Goal: Information Seeking & Learning: Check status

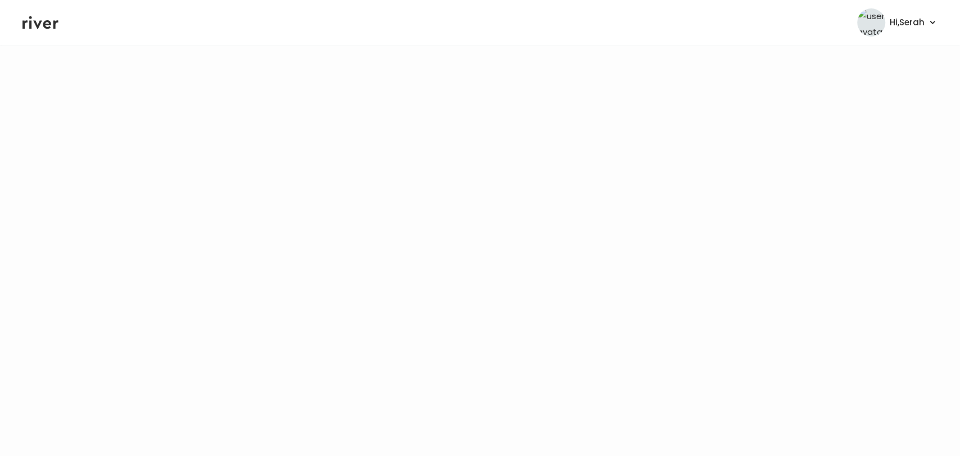
click at [34, 25] on icon at bounding box center [40, 22] width 36 height 17
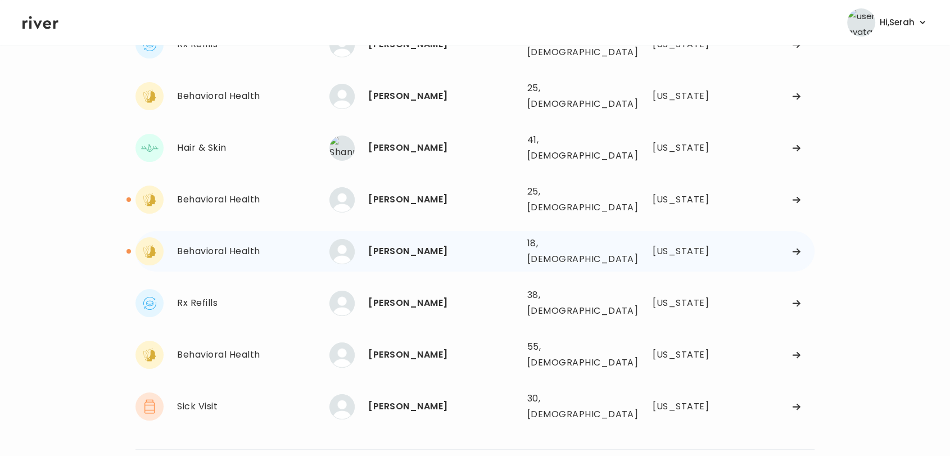
scroll to position [107, 0]
click at [380, 282] on div "Rx Refills [PERSON_NAME] Pan [PERSON_NAME] [PERSON_NAME] 38, [DEMOGRAPHIC_DATA]…" at bounding box center [474, 302] width 679 height 40
click at [381, 243] on div "[PERSON_NAME]" at bounding box center [443, 251] width 150 height 16
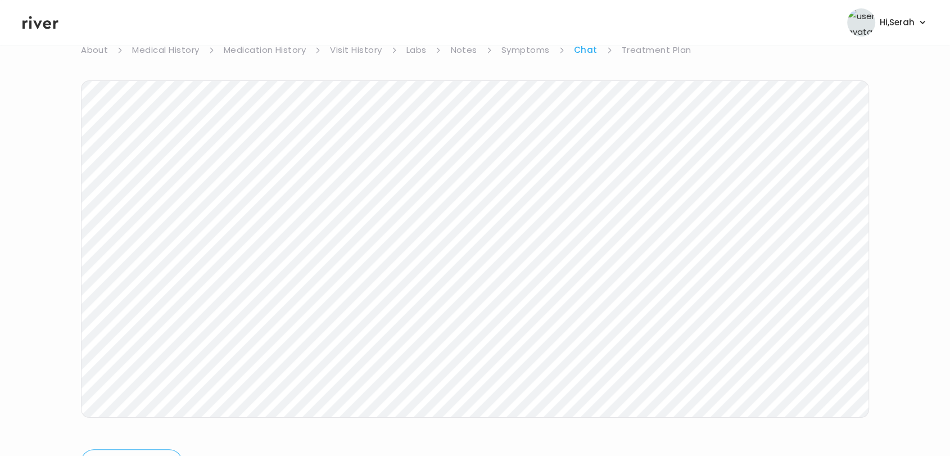
scroll to position [169, 0]
click at [56, 26] on icon at bounding box center [40, 22] width 36 height 17
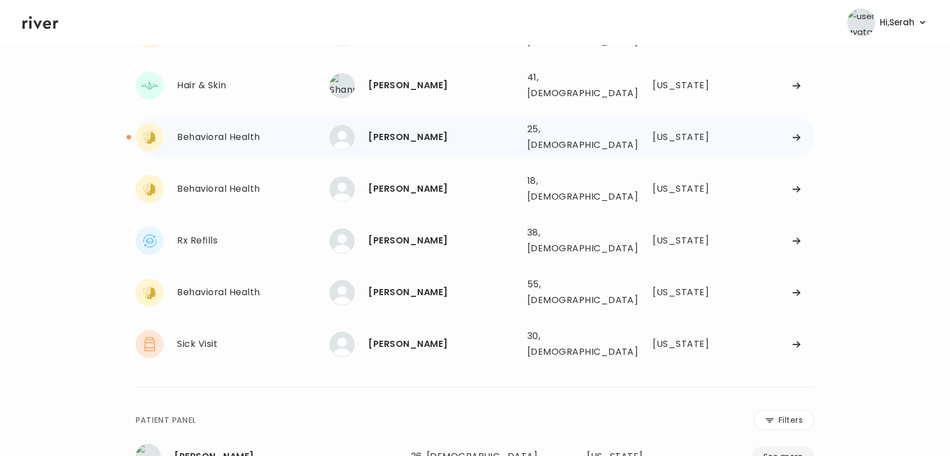
click at [397, 129] on div "[PERSON_NAME]" at bounding box center [443, 137] width 150 height 16
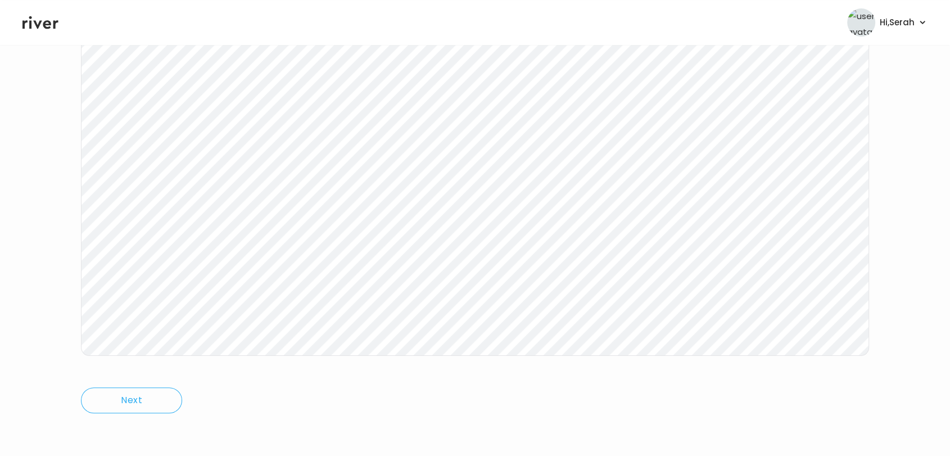
click at [42, 20] on icon at bounding box center [40, 22] width 36 height 17
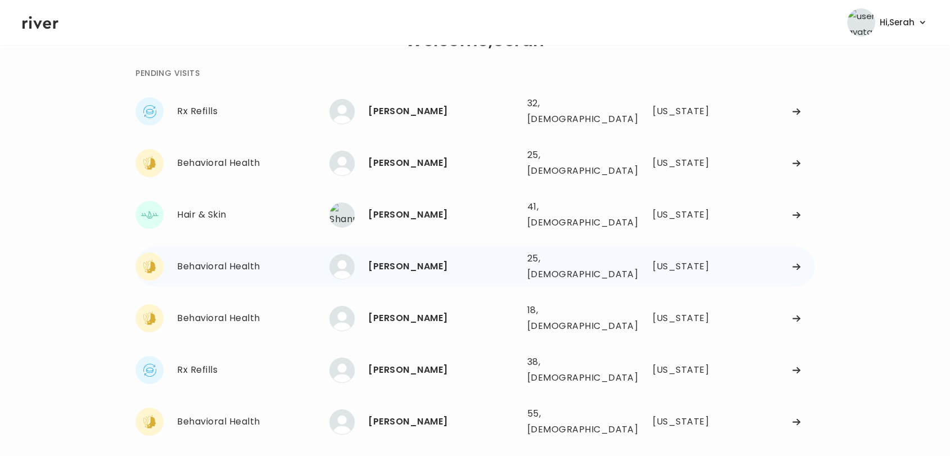
scroll to position [39, 0]
click at [393, 109] on div "[PERSON_NAME]" at bounding box center [443, 112] width 150 height 16
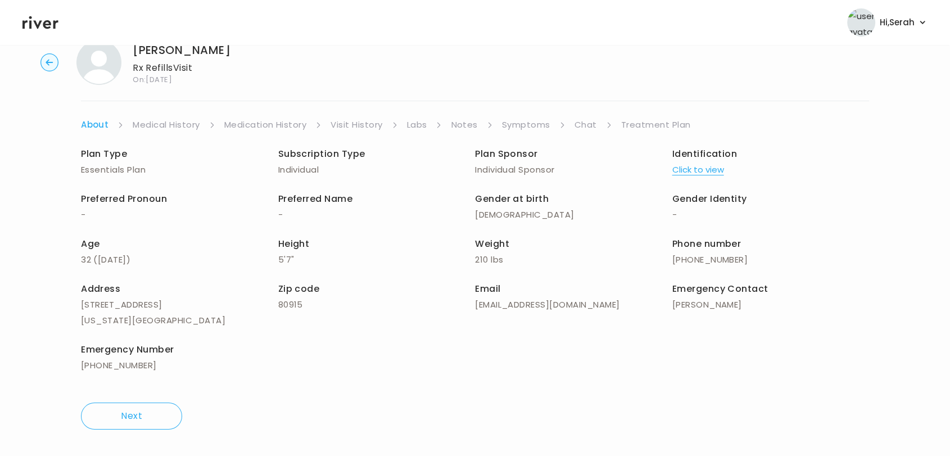
click at [518, 121] on link "Symptoms" at bounding box center [526, 125] width 48 height 16
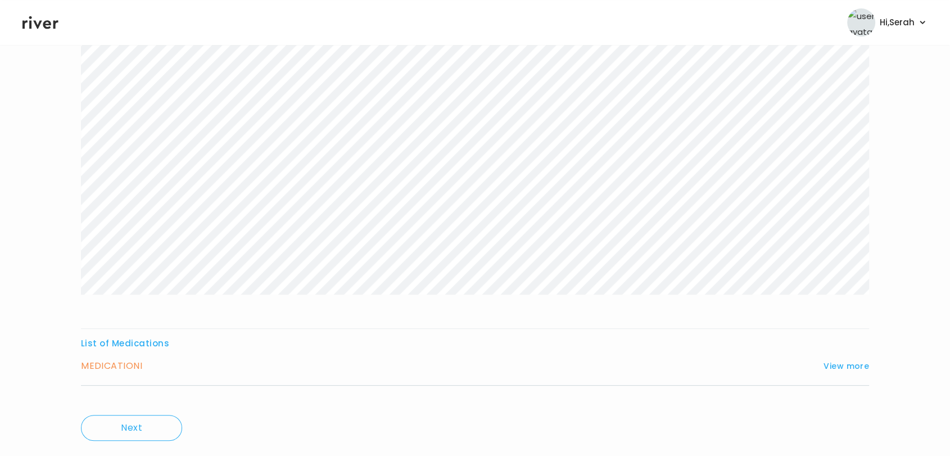
scroll to position [170, 0]
click at [837, 367] on button "View more" at bounding box center [847, 365] width 46 height 13
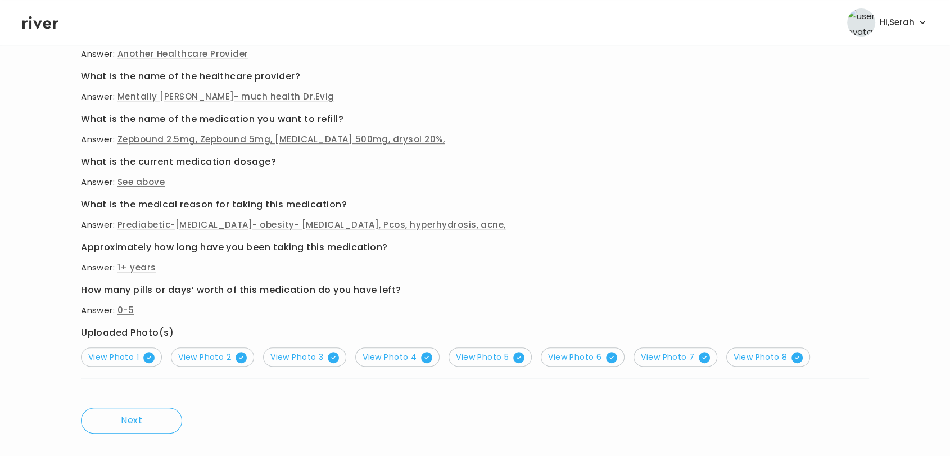
scroll to position [522, 0]
click at [133, 351] on span "View Photo 1" at bounding box center [121, 356] width 66 height 11
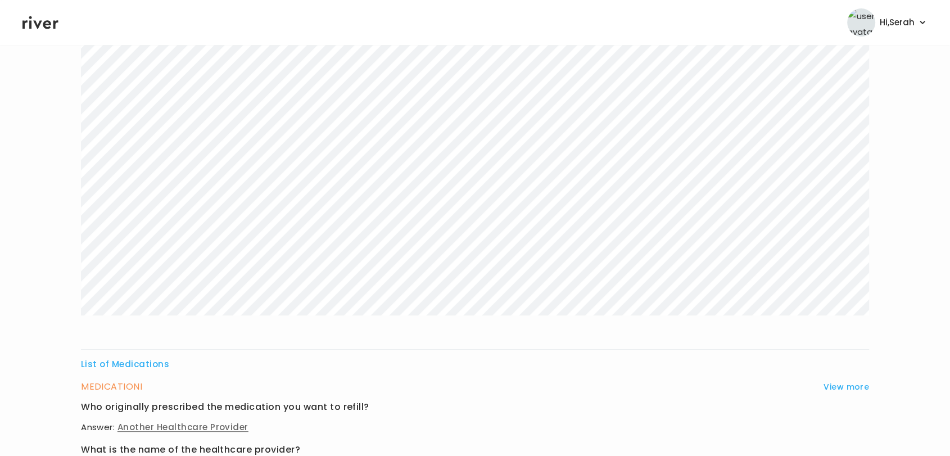
scroll to position [0, 0]
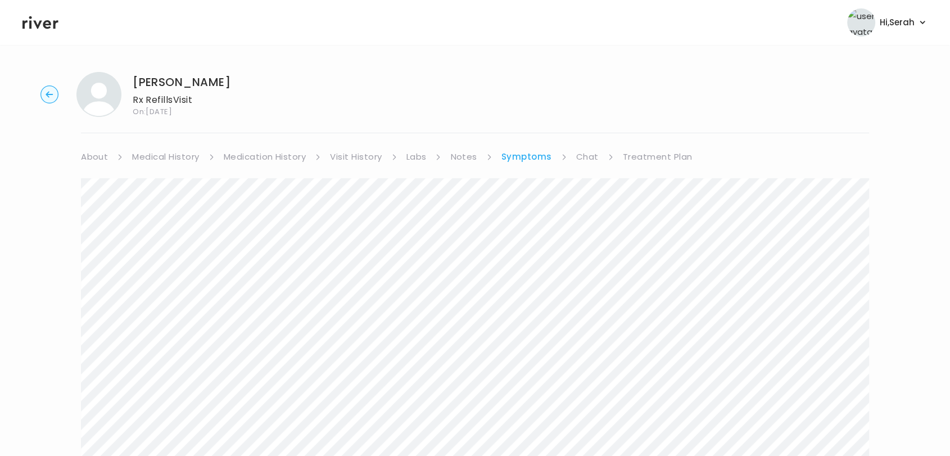
click at [157, 161] on link "Medical History" at bounding box center [165, 157] width 67 height 16
click at [236, 149] on link "Medication History" at bounding box center [269, 157] width 83 height 16
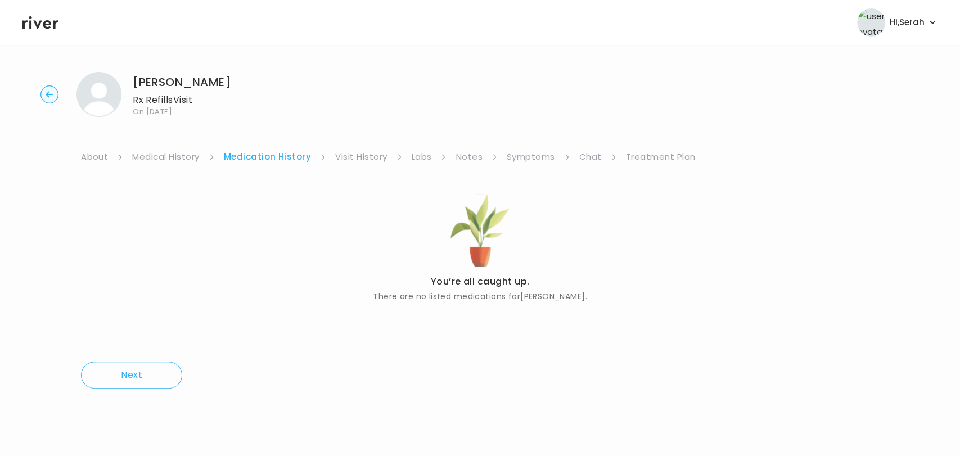
click at [178, 159] on link "Medical History" at bounding box center [165, 157] width 67 height 16
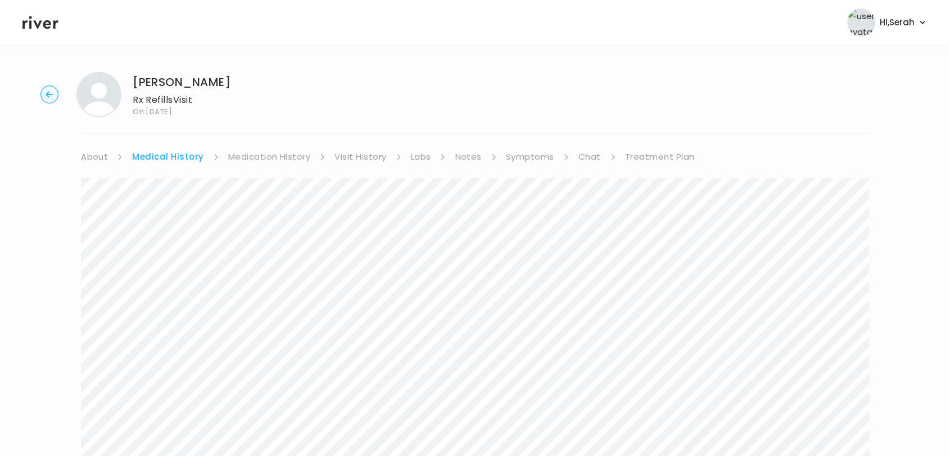
click at [538, 161] on link "Symptoms" at bounding box center [530, 157] width 48 height 16
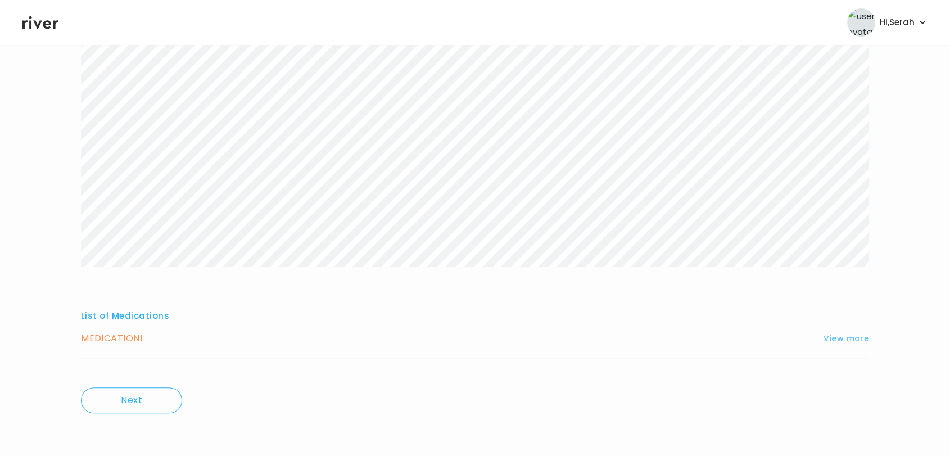
click at [839, 332] on button "View more" at bounding box center [847, 338] width 46 height 13
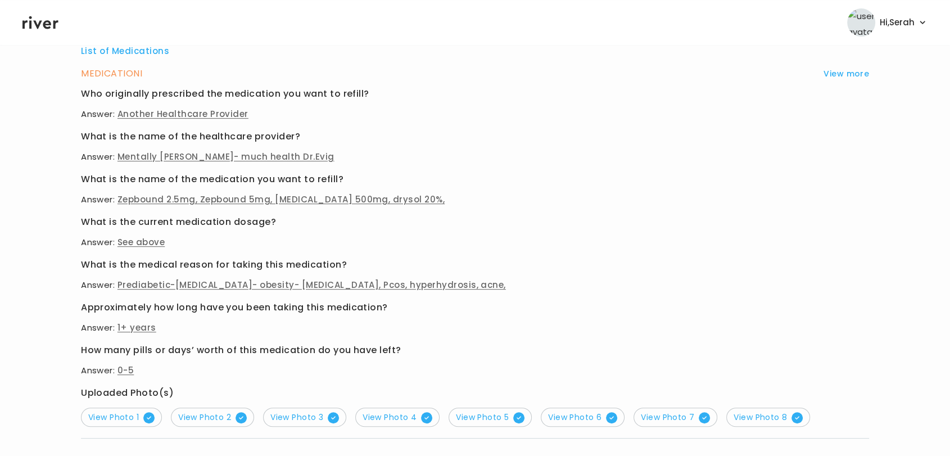
scroll to position [464, 0]
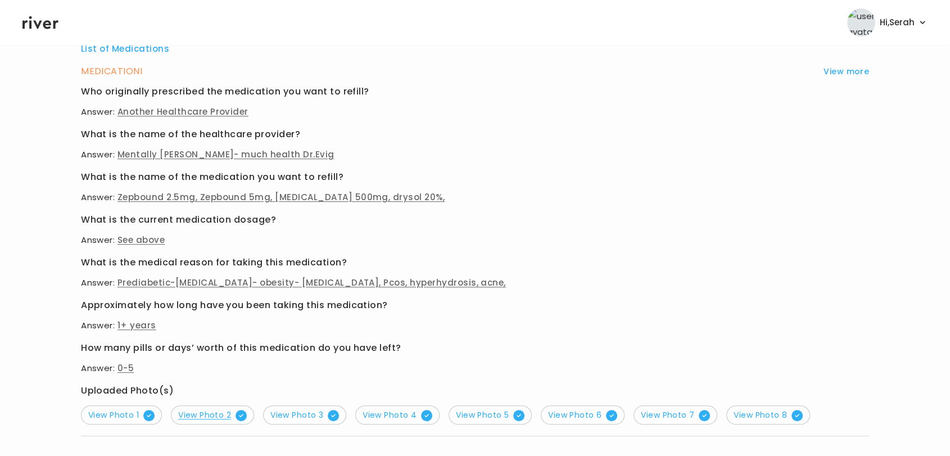
click at [231, 410] on span "View Photo 2" at bounding box center [212, 414] width 69 height 11
click at [298, 422] on button "View Photo 3" at bounding box center [304, 414] width 83 height 19
click at [392, 419] on span "View Photo 4" at bounding box center [398, 414] width 70 height 11
click at [490, 424] on div "MEDICATION I View more Who originally prescribed the medication you want to ref…" at bounding box center [475, 250] width 788 height 373
click at [494, 419] on button "View Photo 5" at bounding box center [490, 414] width 83 height 19
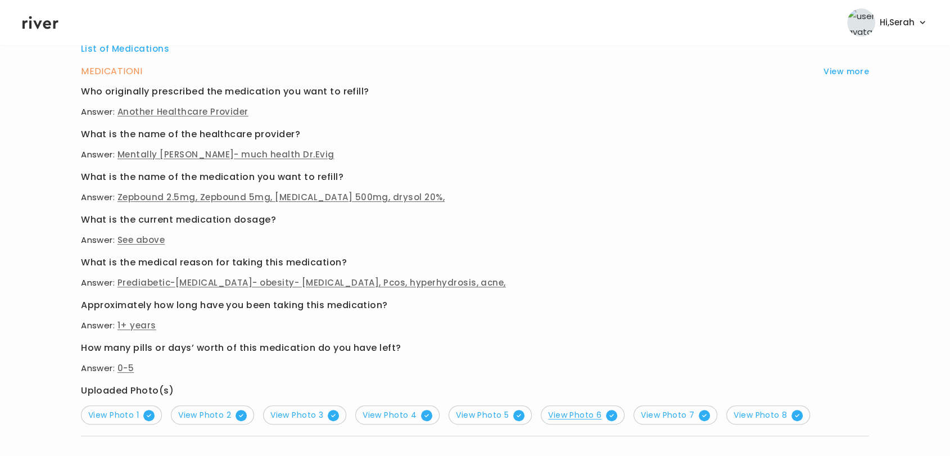
click at [572, 417] on span "View Photo 6" at bounding box center [582, 414] width 69 height 11
click at [661, 413] on span "View Photo 7" at bounding box center [675, 414] width 69 height 11
click at [690, 414] on span "View Photo 7" at bounding box center [675, 414] width 69 height 11
click at [783, 418] on span "View Photo 8" at bounding box center [768, 414] width 69 height 11
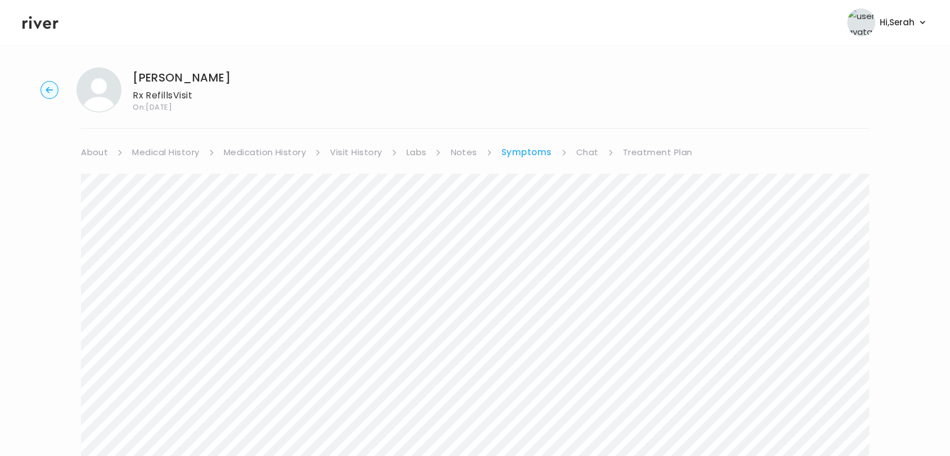
scroll to position [0, 0]
click at [581, 155] on link "Chat" at bounding box center [587, 157] width 22 height 16
click at [55, 24] on icon at bounding box center [40, 22] width 36 height 13
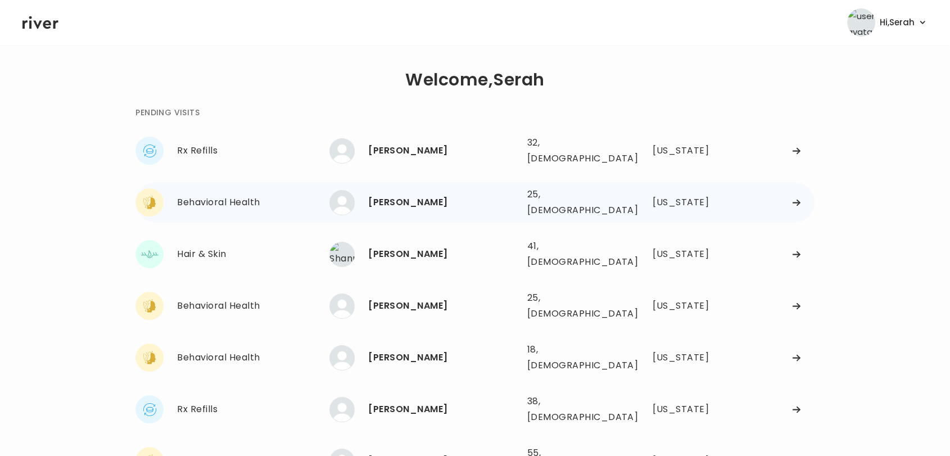
click at [397, 195] on div "[PERSON_NAME]" at bounding box center [443, 203] width 150 height 16
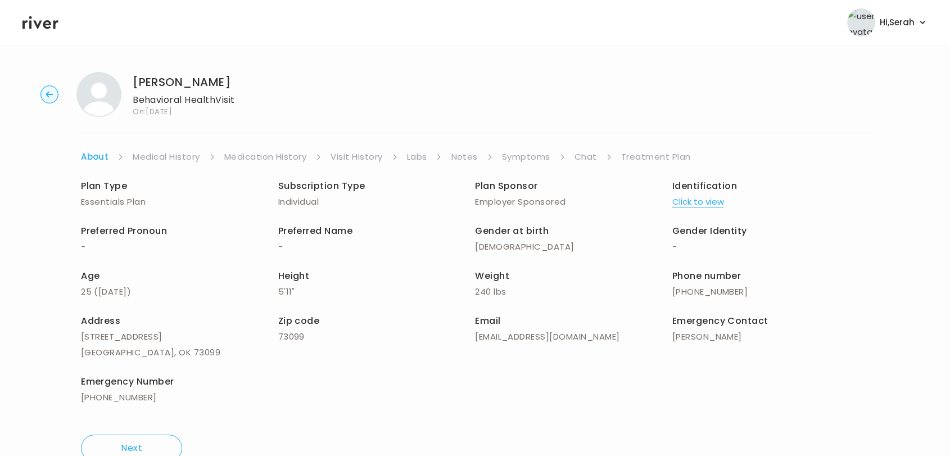
click at [533, 159] on link "Symptoms" at bounding box center [526, 157] width 48 height 16
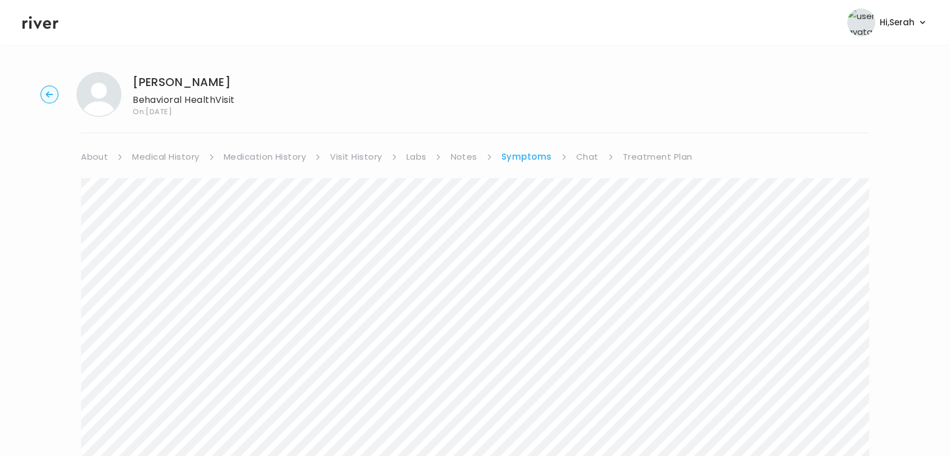
click at [179, 153] on link "Medical History" at bounding box center [165, 157] width 67 height 16
click at [537, 157] on link "Symptoms" at bounding box center [530, 157] width 48 height 16
click at [579, 153] on link "Chat" at bounding box center [587, 157] width 22 height 16
click at [37, 20] on icon at bounding box center [40, 22] width 36 height 17
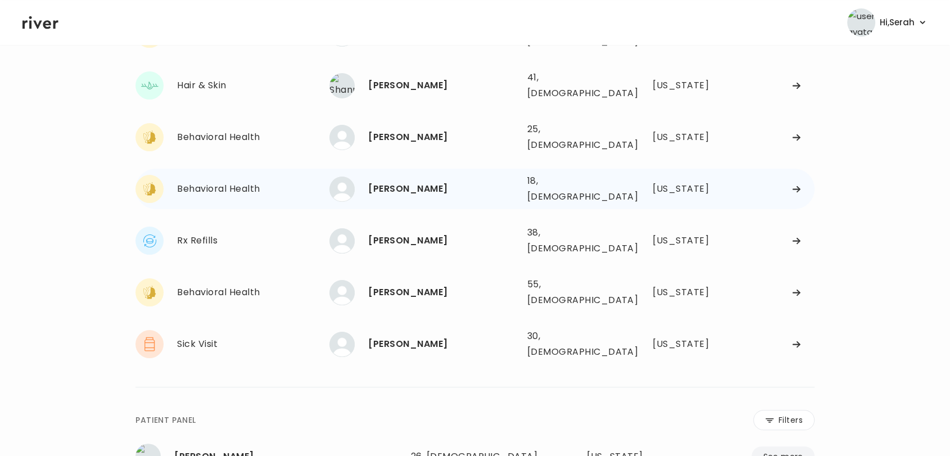
scroll to position [18, 0]
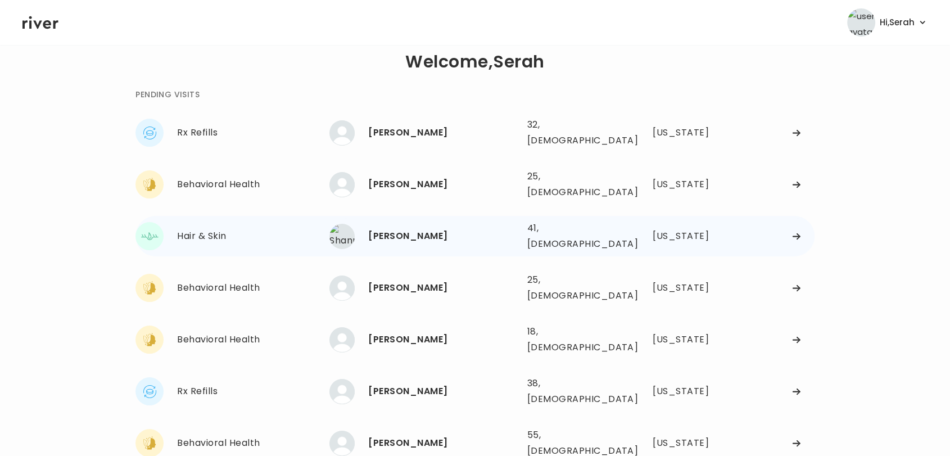
click at [395, 228] on div "[PERSON_NAME]" at bounding box center [443, 236] width 150 height 16
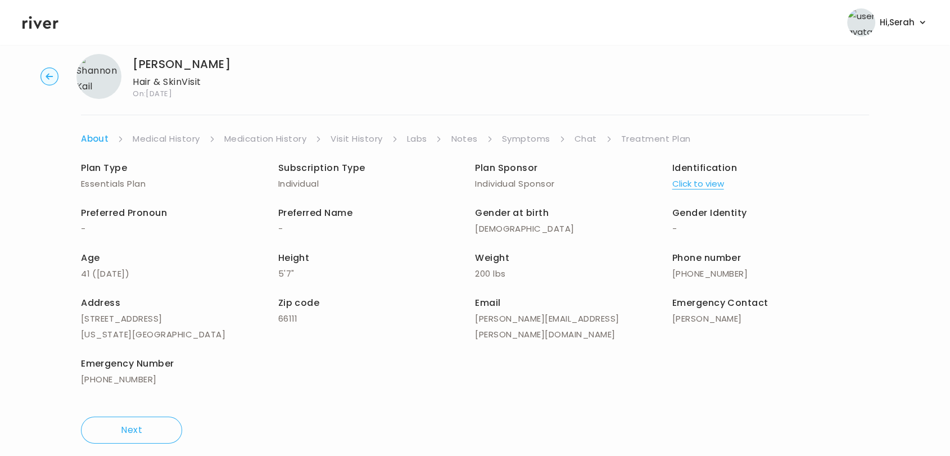
click at [527, 141] on link "Symptoms" at bounding box center [526, 139] width 48 height 16
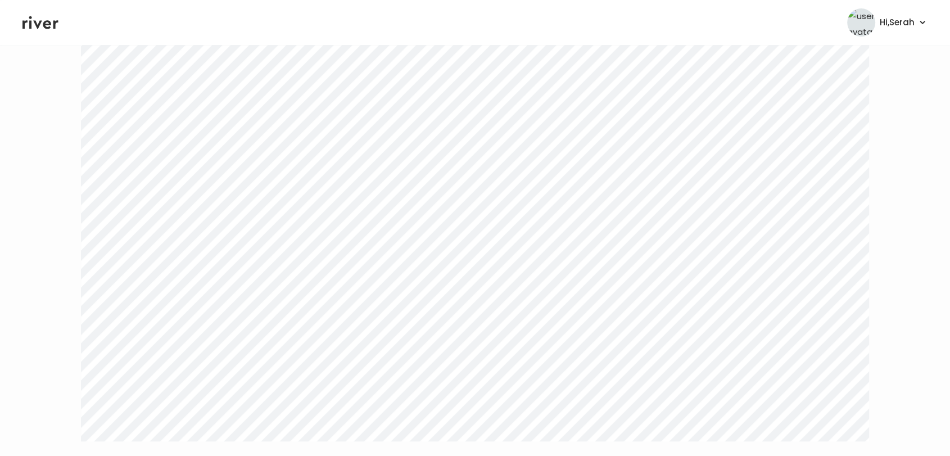
scroll to position [507, 0]
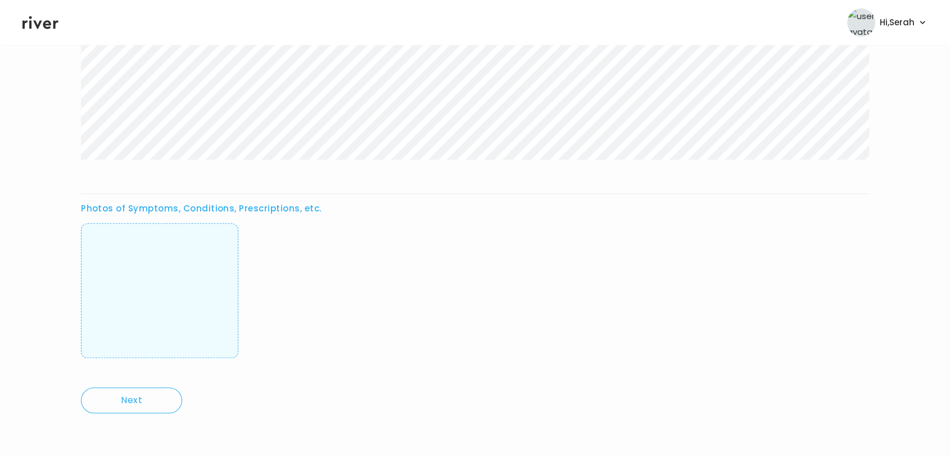
click at [160, 298] on img at bounding box center [160, 290] width 0 height 111
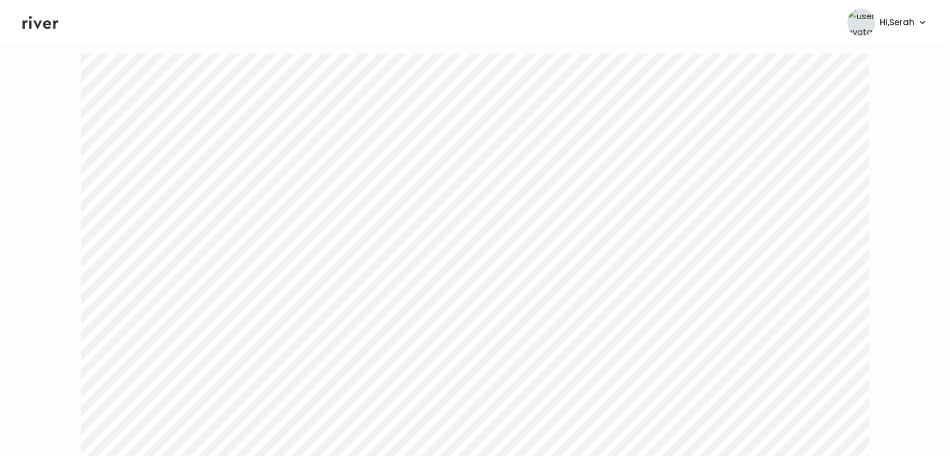
scroll to position [0, 0]
click at [255, 150] on link "Medication History" at bounding box center [265, 157] width 83 height 16
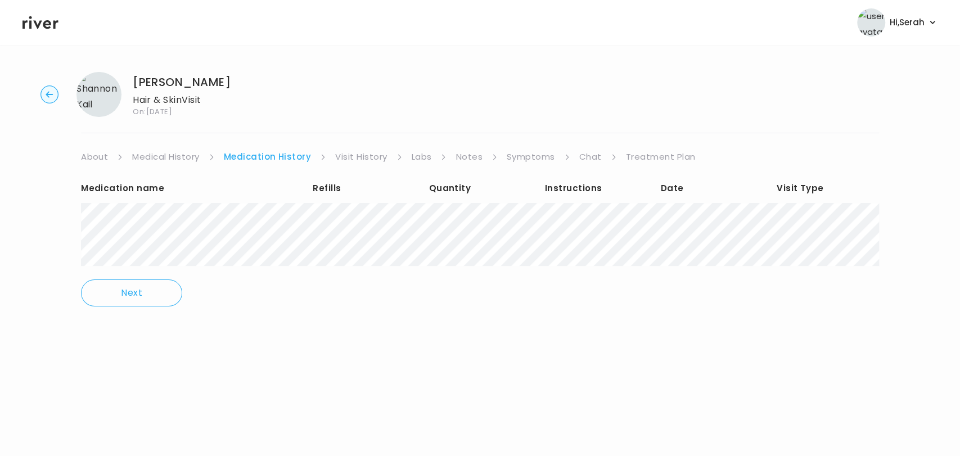
click at [584, 153] on link "Chat" at bounding box center [590, 157] width 22 height 16
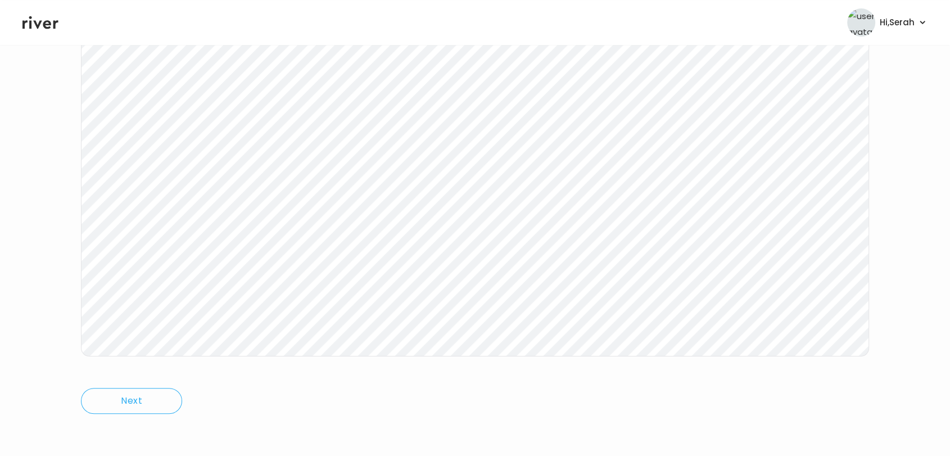
scroll to position [169, 0]
click at [18, 19] on header "Hi, Serah Profile Logout" at bounding box center [475, 22] width 950 height 45
click at [30, 21] on icon at bounding box center [40, 22] width 36 height 13
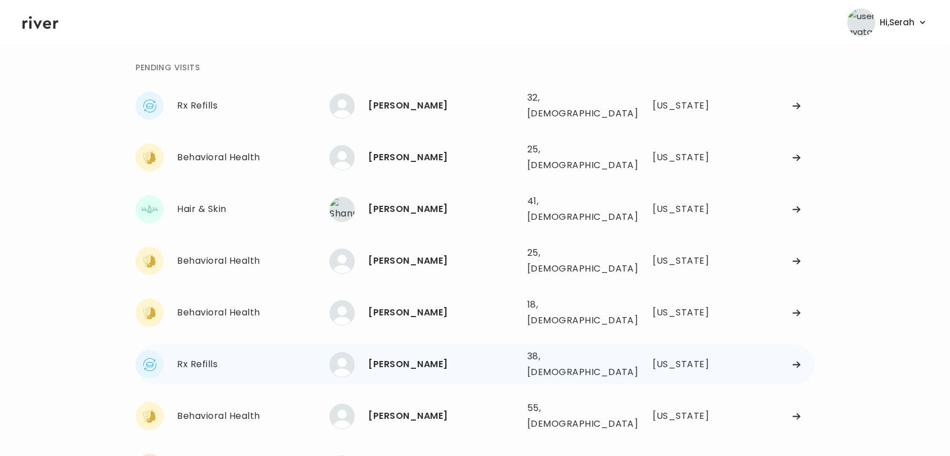
click at [400, 356] on div "[PERSON_NAME]" at bounding box center [443, 364] width 150 height 16
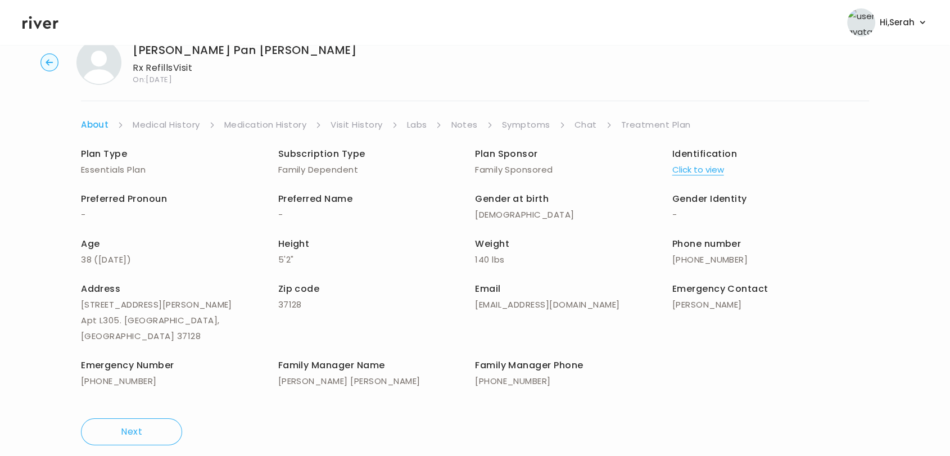
click at [576, 127] on link "Chat" at bounding box center [586, 125] width 22 height 16
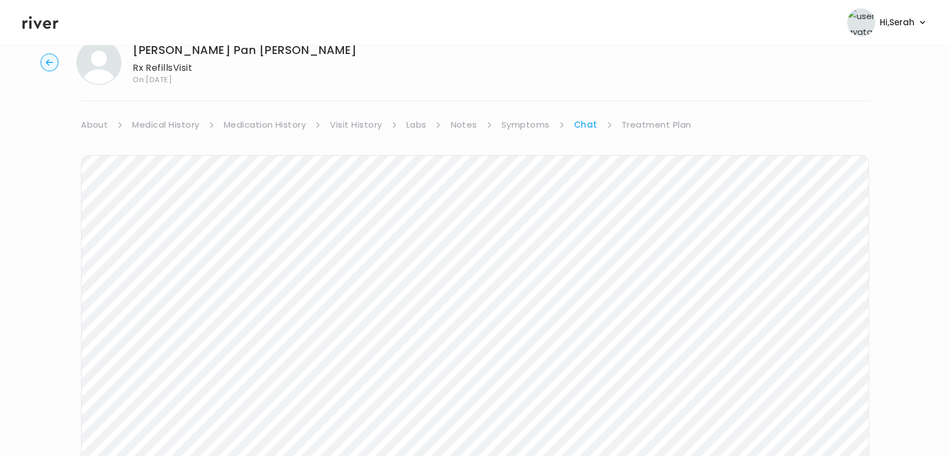
scroll to position [83, 0]
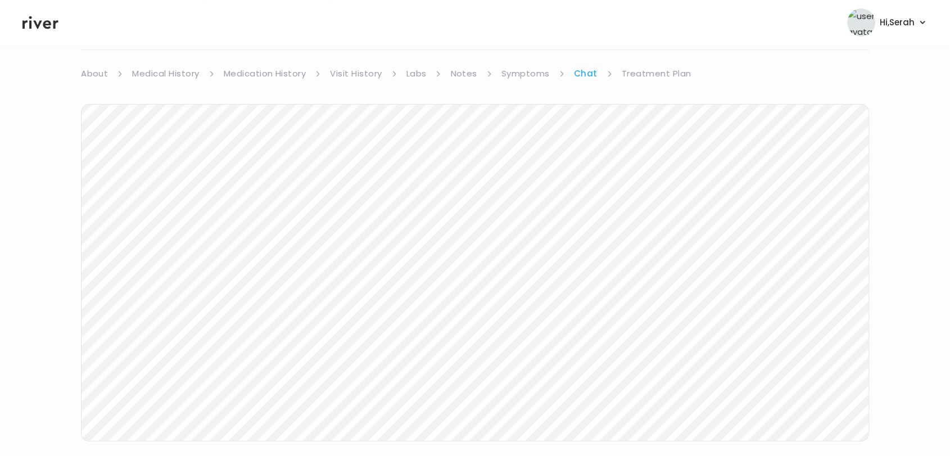
click at [655, 70] on link "Treatment Plan" at bounding box center [657, 74] width 70 height 16
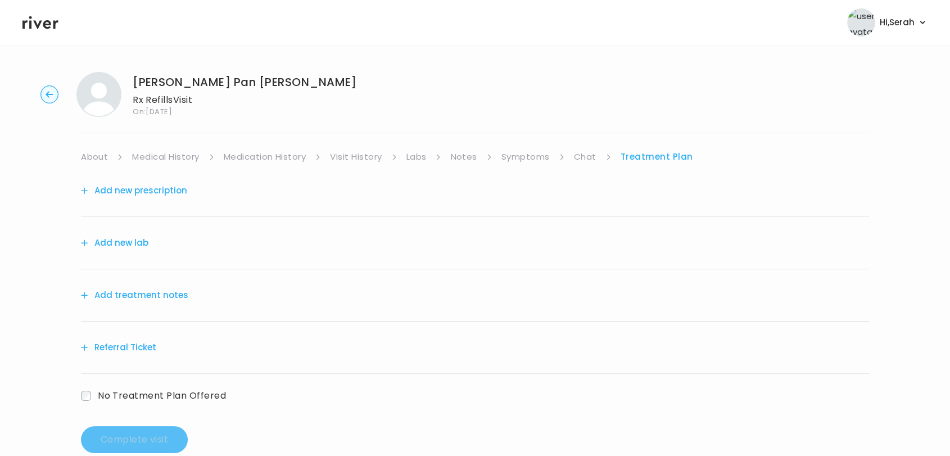
click at [165, 157] on link "Medical History" at bounding box center [165, 157] width 67 height 16
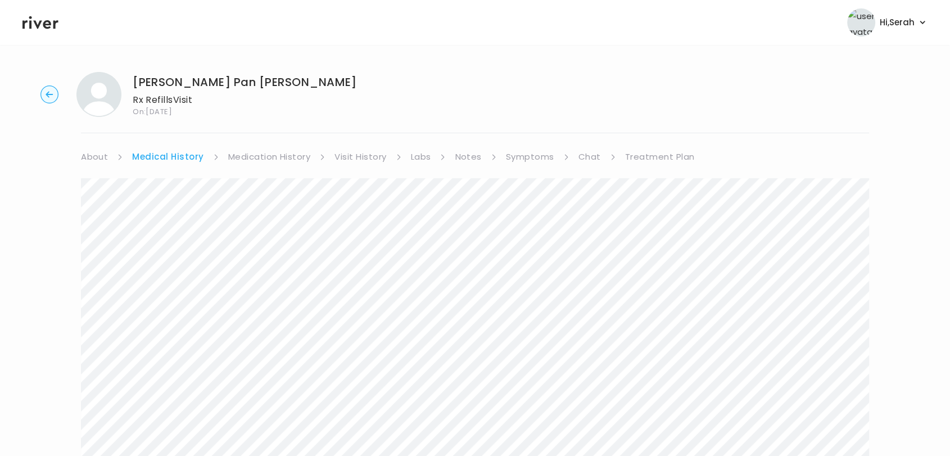
click at [256, 158] on link "Medication History" at bounding box center [269, 157] width 83 height 16
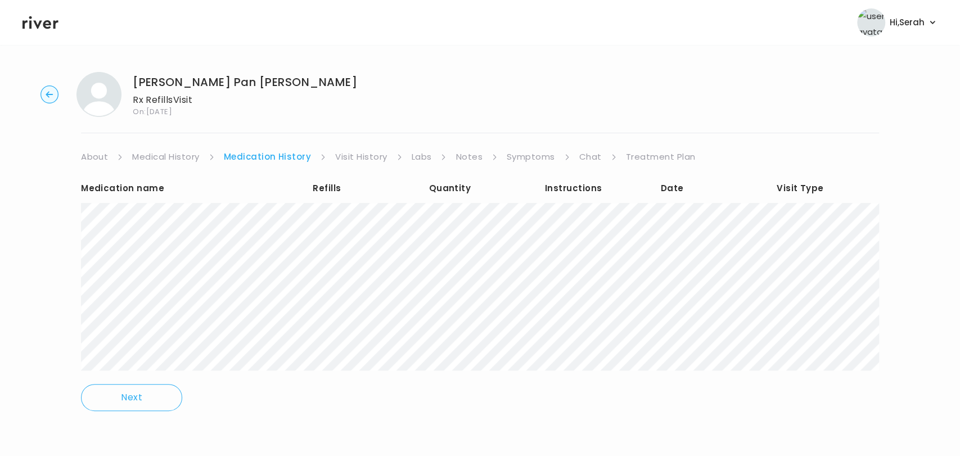
click at [579, 158] on link "Chat" at bounding box center [590, 157] width 22 height 16
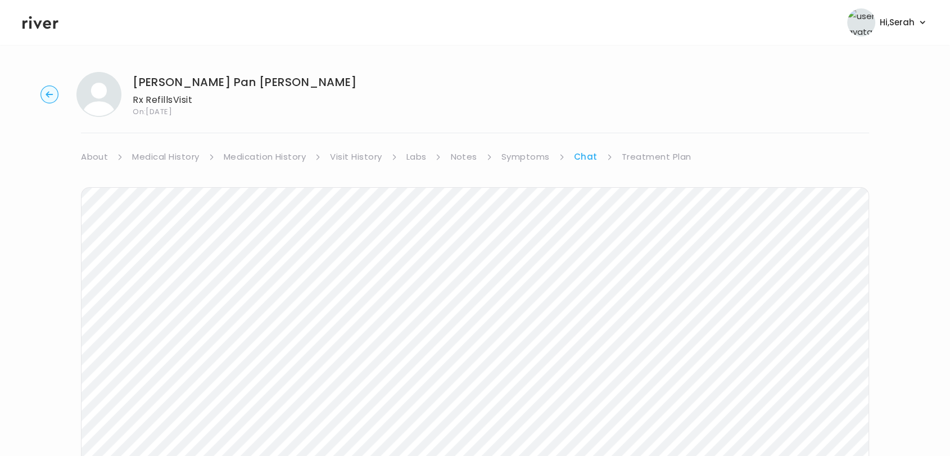
click at [255, 155] on link "Medication History" at bounding box center [265, 157] width 83 height 16
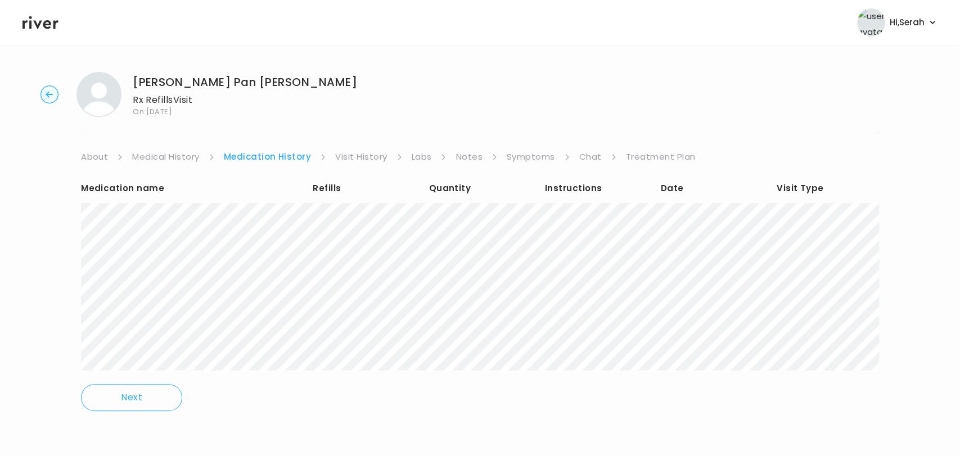
click at [588, 154] on link "Chat" at bounding box center [590, 157] width 22 height 16
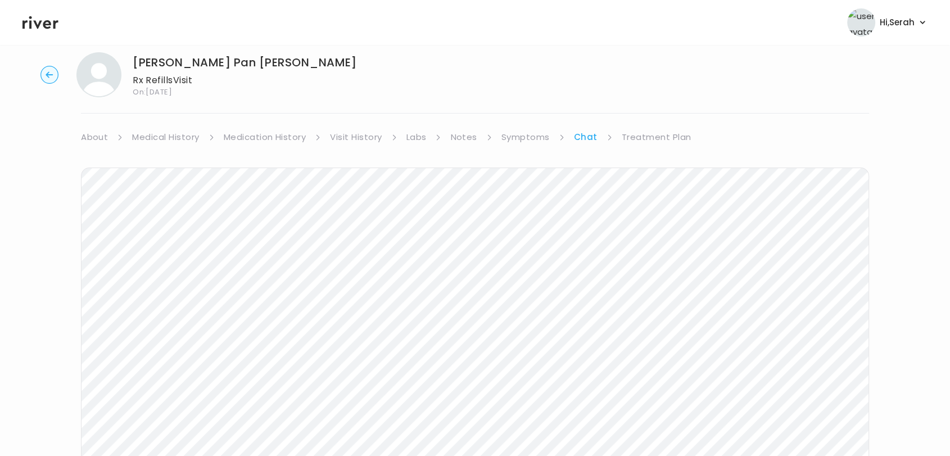
scroll to position [12, 0]
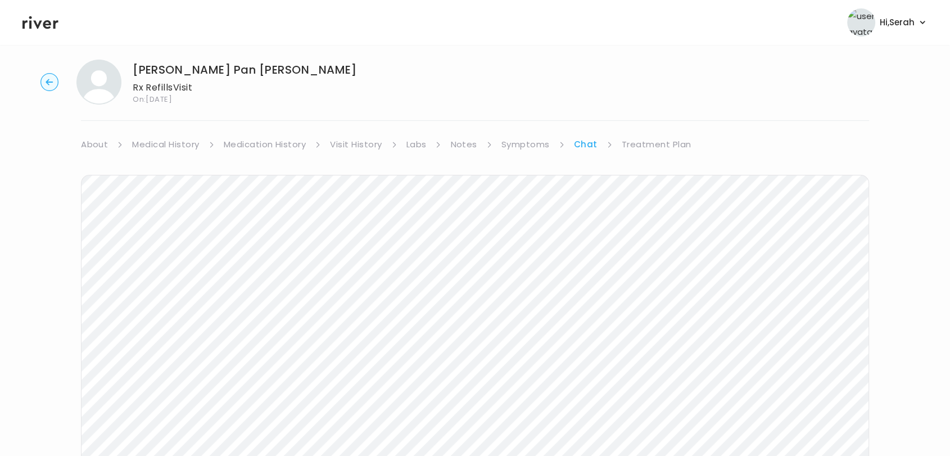
click at [517, 145] on link "Symptoms" at bounding box center [525, 145] width 48 height 16
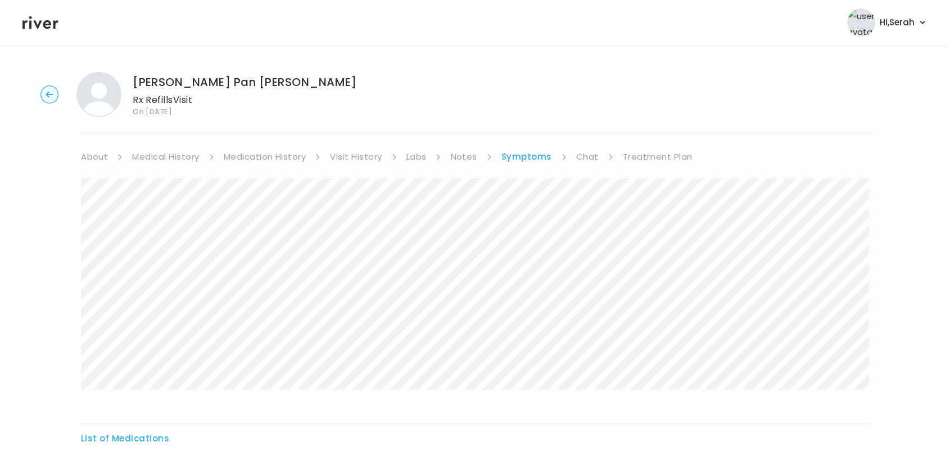
click at [49, 19] on icon at bounding box center [40, 22] width 36 height 17
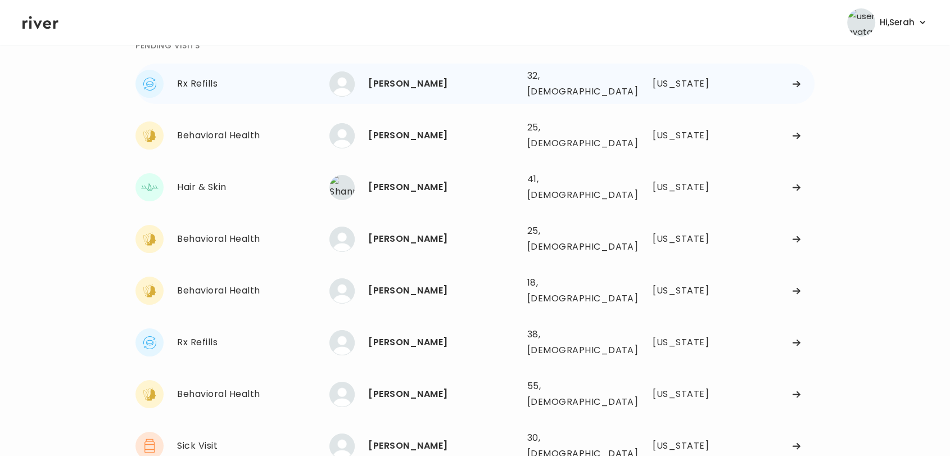
scroll to position [67, 0]
click at [388, 386] on div "[PERSON_NAME]" at bounding box center [443, 394] width 150 height 16
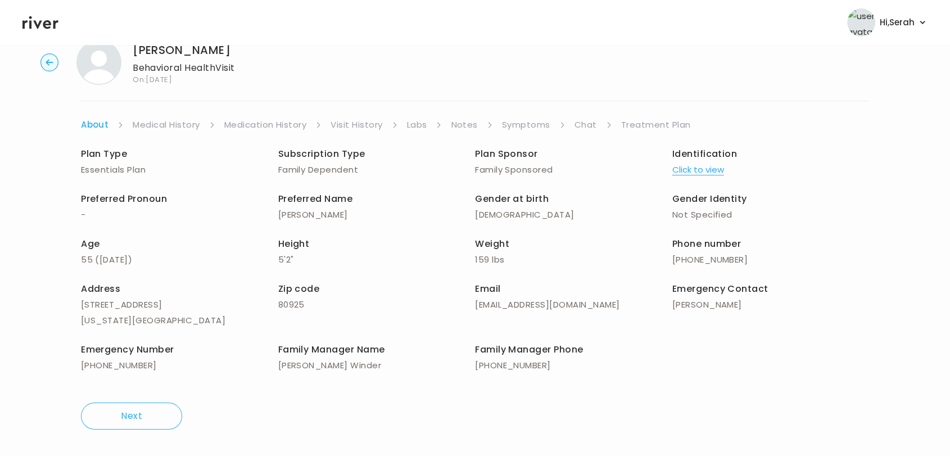
click at [523, 126] on link "Symptoms" at bounding box center [526, 125] width 48 height 16
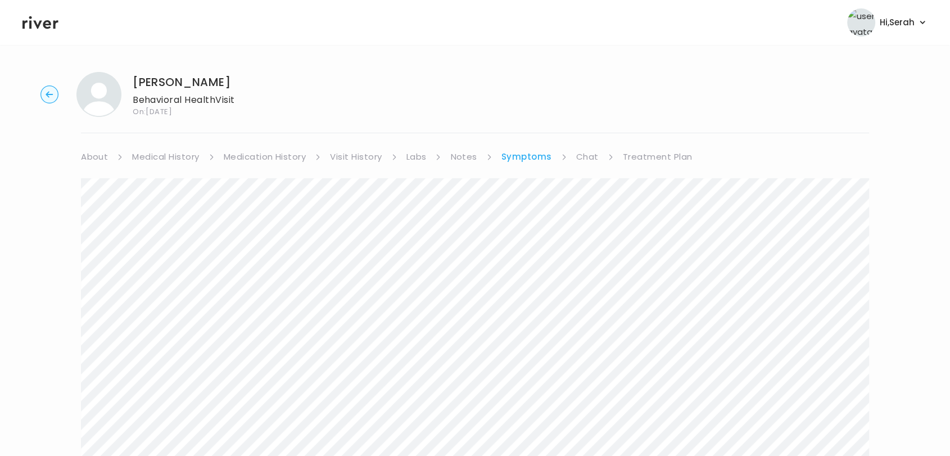
click at [586, 153] on link "Chat" at bounding box center [587, 157] width 22 height 16
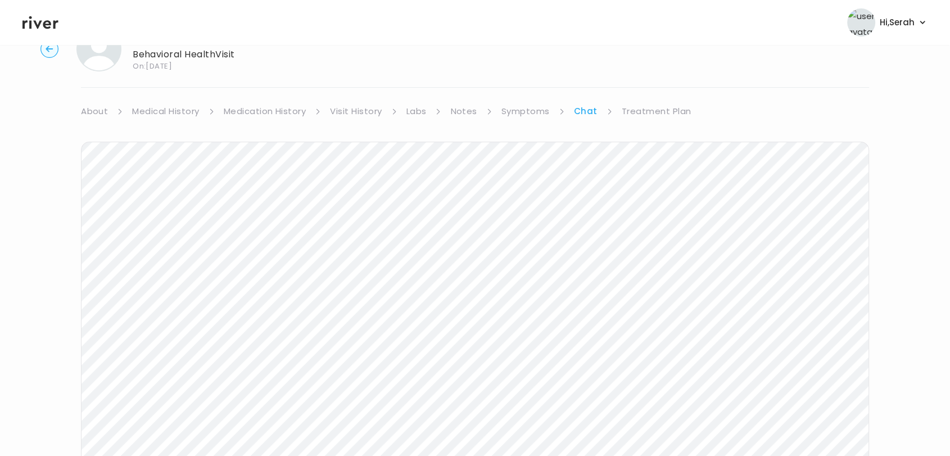
click at [656, 103] on link "Treatment Plan" at bounding box center [657, 111] width 70 height 16
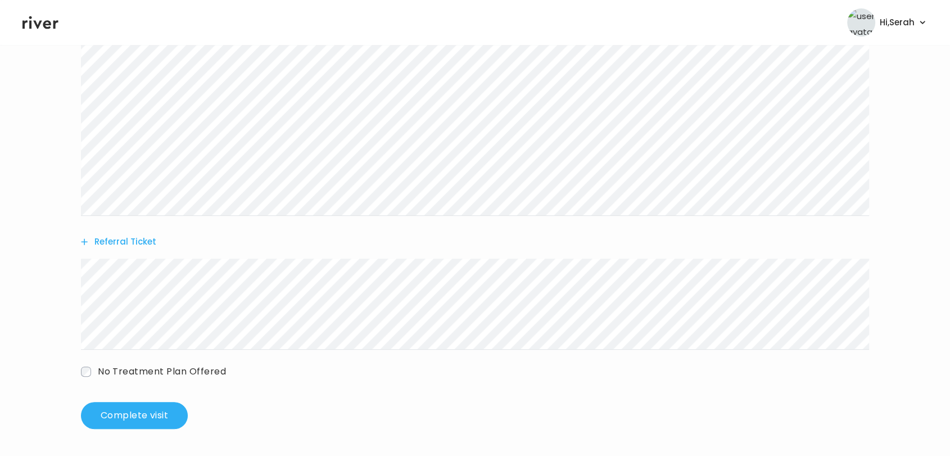
scroll to position [273, 0]
click at [140, 419] on button "Complete visit" at bounding box center [134, 416] width 107 height 27
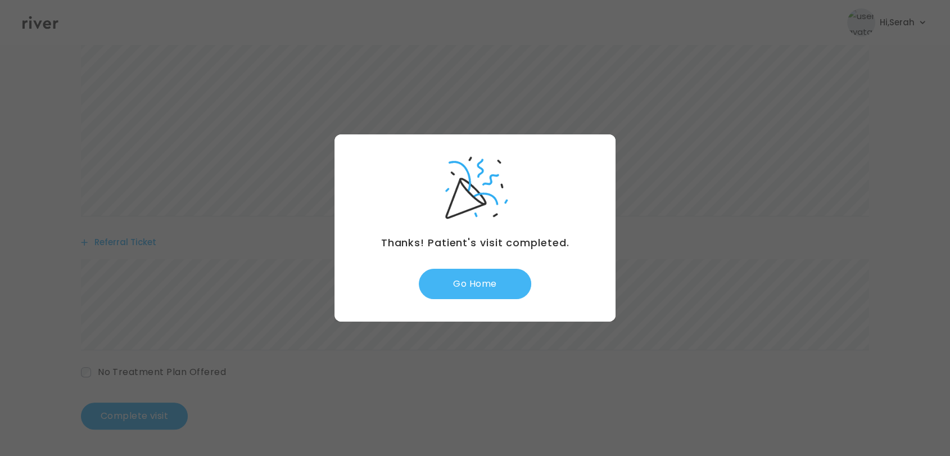
click at [469, 282] on button "Go Home" at bounding box center [475, 284] width 112 height 30
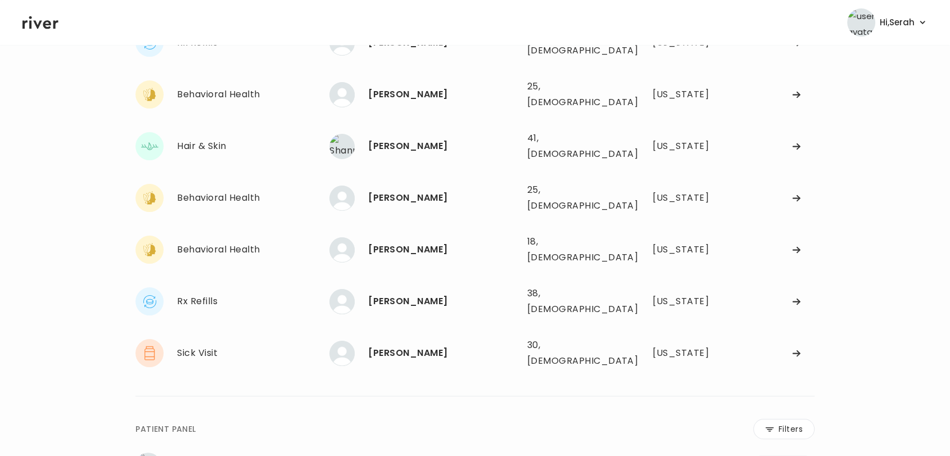
scroll to position [109, 0]
click at [406, 345] on div "[PERSON_NAME]" at bounding box center [443, 353] width 150 height 16
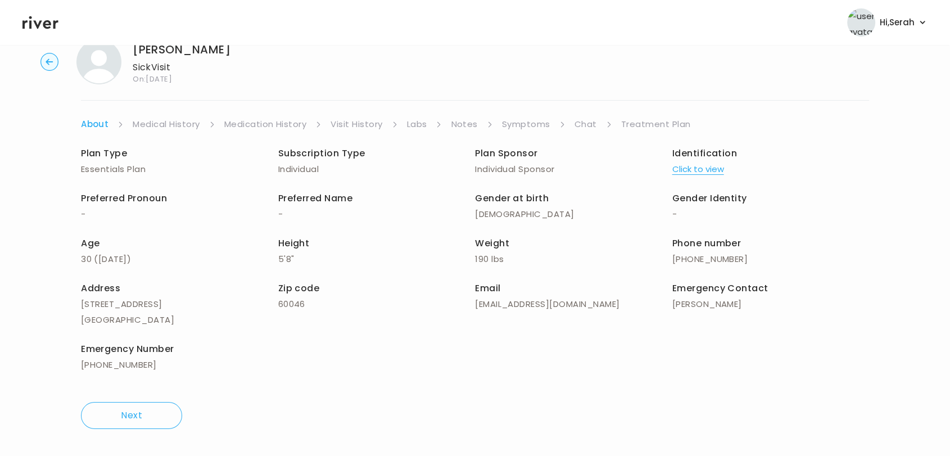
scroll to position [32, 0]
click at [586, 109] on div "Baldomero Juarez Sick Visit On: 29 Sep 2025 About Medical History Medication Hi…" at bounding box center [475, 235] width 950 height 408
click at [582, 123] on link "Chat" at bounding box center [586, 125] width 22 height 16
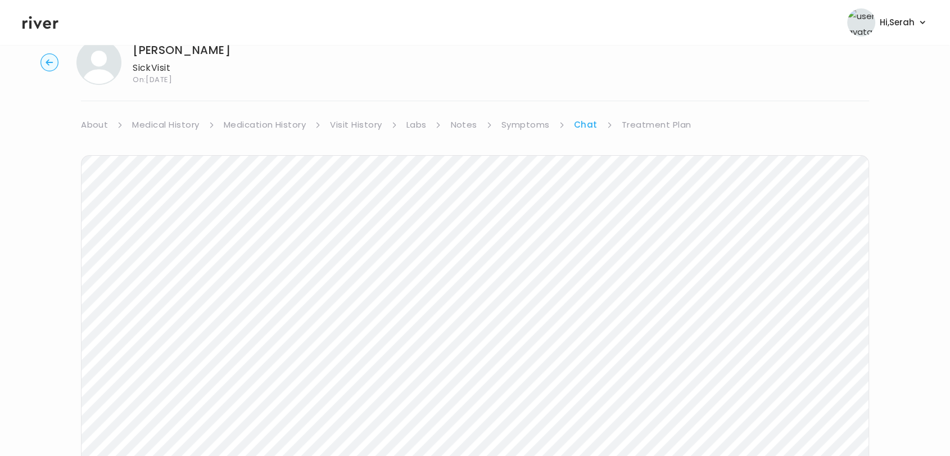
scroll to position [112, 0]
click at [393, 449] on div "Next Ping message sent" at bounding box center [475, 269] width 788 height 433
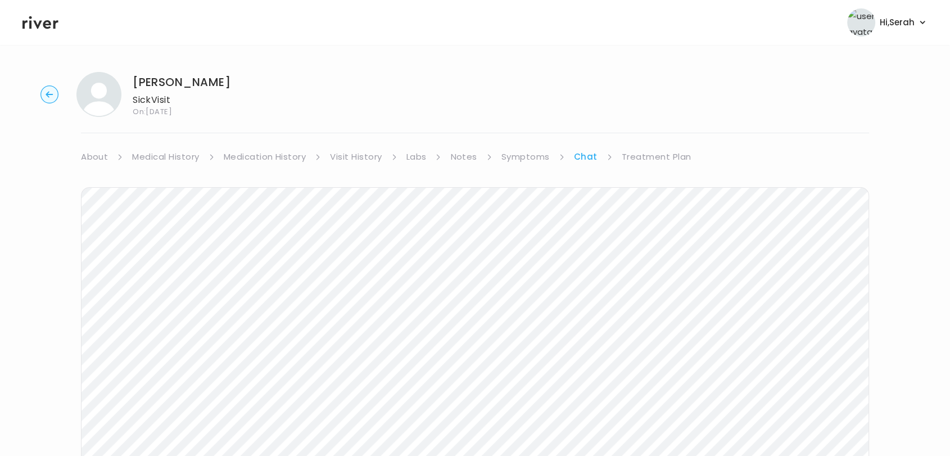
drag, startPoint x: 643, startPoint y: 172, endPoint x: 643, endPoint y: 160, distance: 11.8
click at [643, 172] on div "Next Ping message sent" at bounding box center [475, 381] width 788 height 433
click at [641, 159] on link "Treatment Plan" at bounding box center [657, 157] width 70 height 16
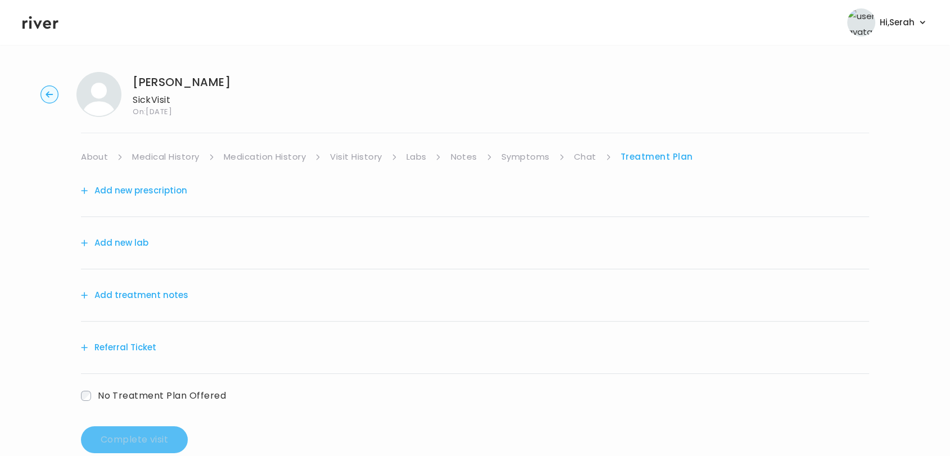
click at [158, 300] on button "Add treatment notes" at bounding box center [134, 295] width 107 height 16
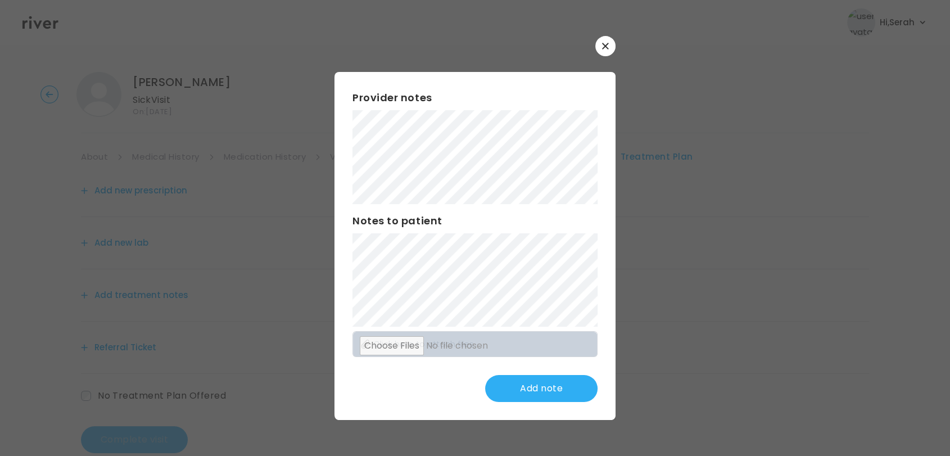
click at [158, 298] on div at bounding box center [475, 228] width 950 height 456
click at [529, 387] on button "Update note" at bounding box center [541, 388] width 112 height 27
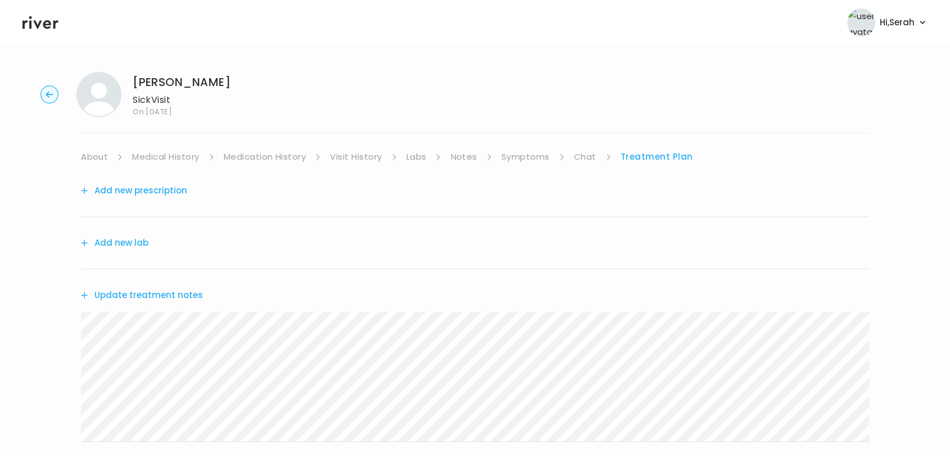
scroll to position [144, 0]
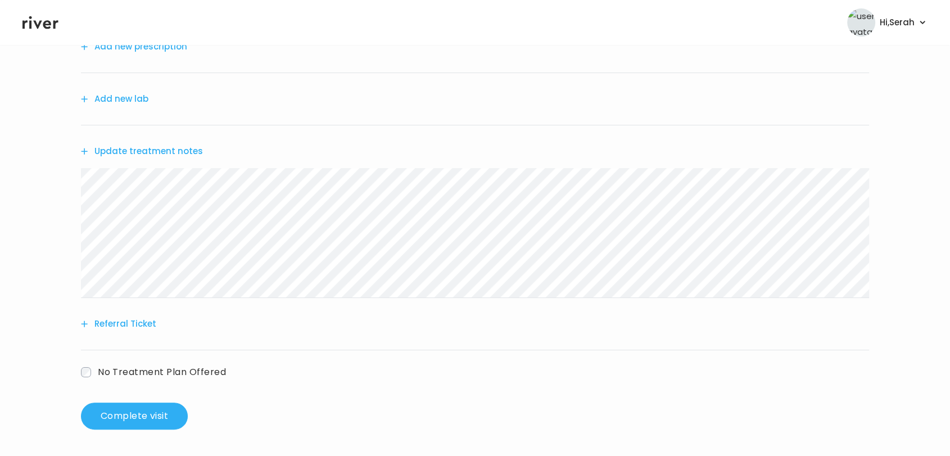
click at [199, 372] on span "No Treatment Plan Offered" at bounding box center [162, 371] width 128 height 13
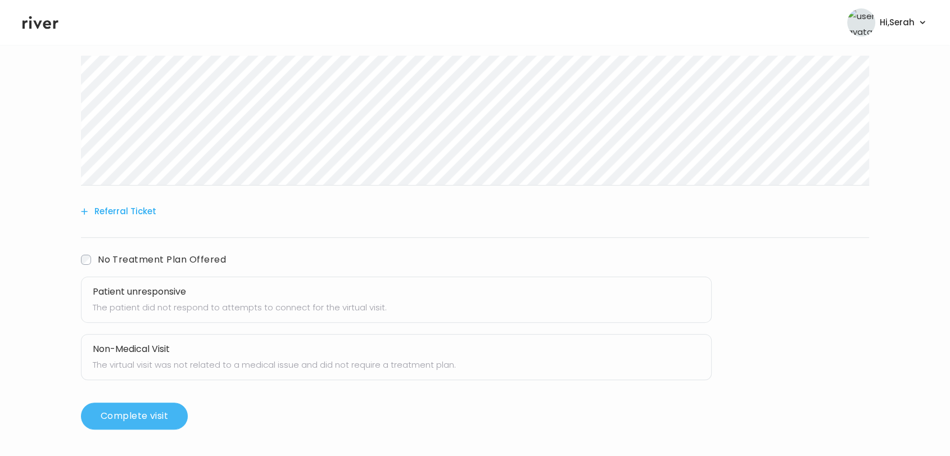
click at [117, 416] on button "Complete visit" at bounding box center [134, 416] width 107 height 27
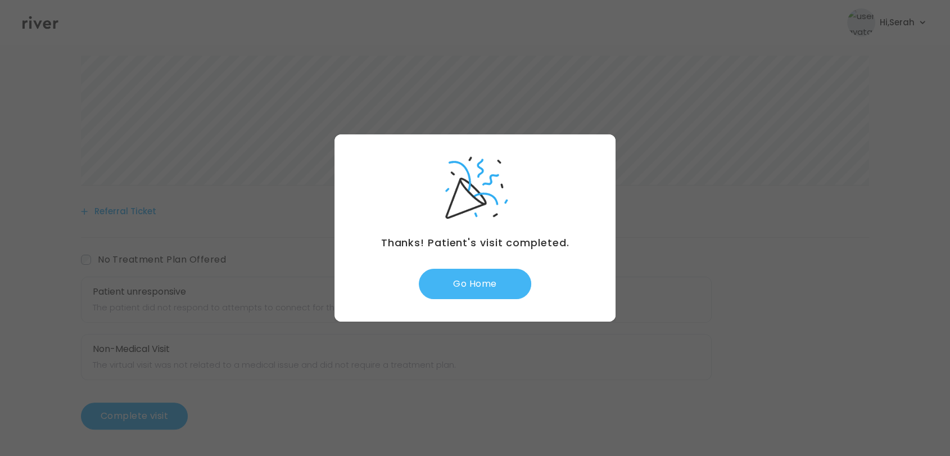
click at [460, 284] on button "Go Home" at bounding box center [475, 284] width 112 height 30
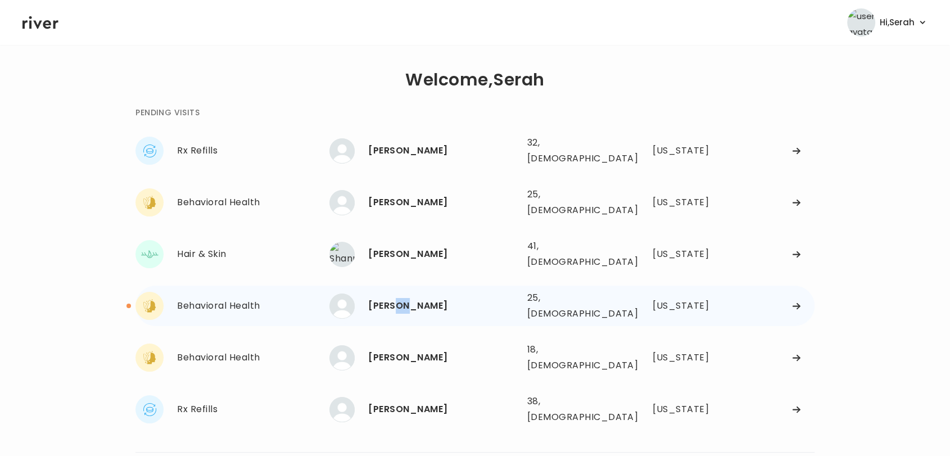
drag, startPoint x: 415, startPoint y: 298, endPoint x: 401, endPoint y: 288, distance: 16.9
click at [401, 288] on div "SAVANNA WELTON 25, Female See more 25, Female Texas" at bounding box center [571, 306] width 485 height 36
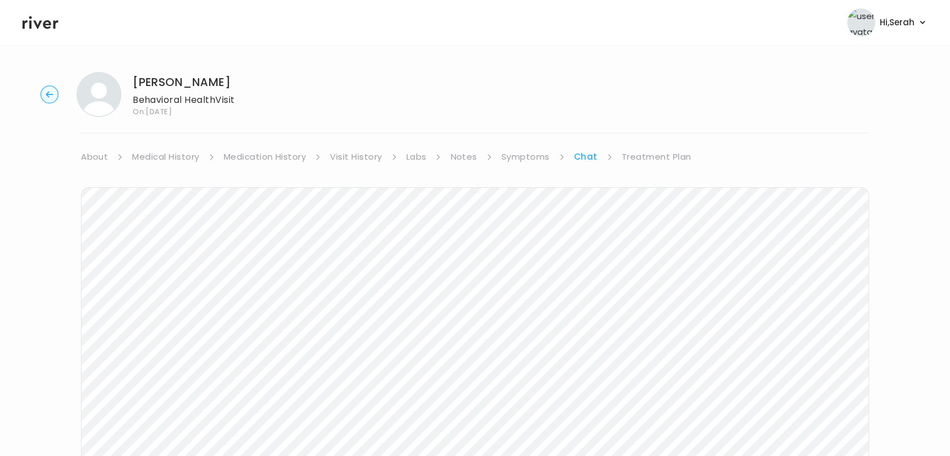
click at [47, 22] on icon at bounding box center [40, 22] width 36 height 17
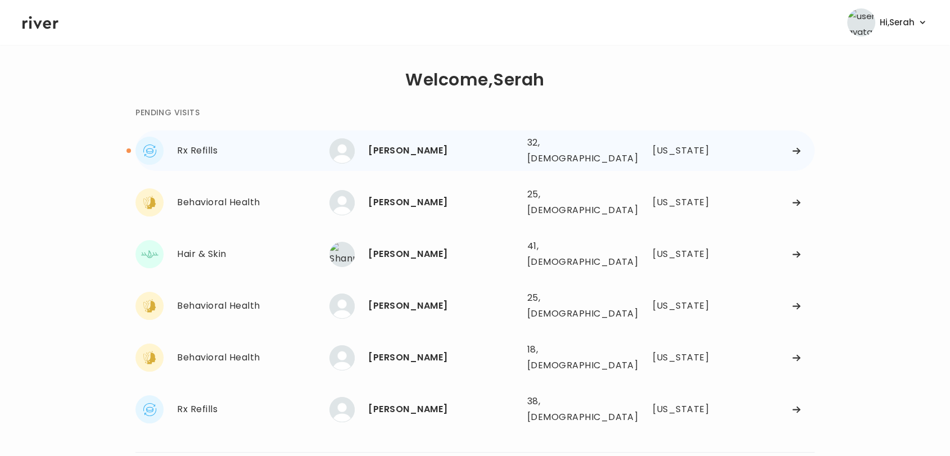
click at [395, 144] on div "[PERSON_NAME]" at bounding box center [443, 151] width 150 height 16
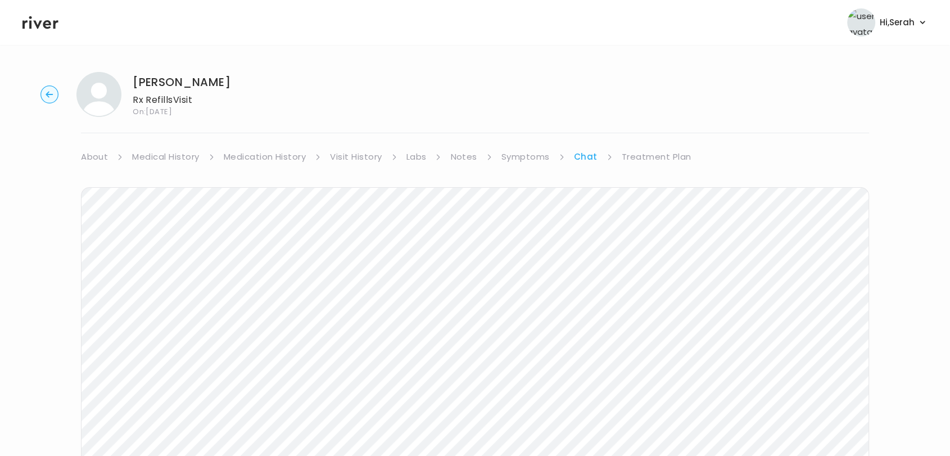
click at [96, 154] on link "About" at bounding box center [94, 157] width 27 height 16
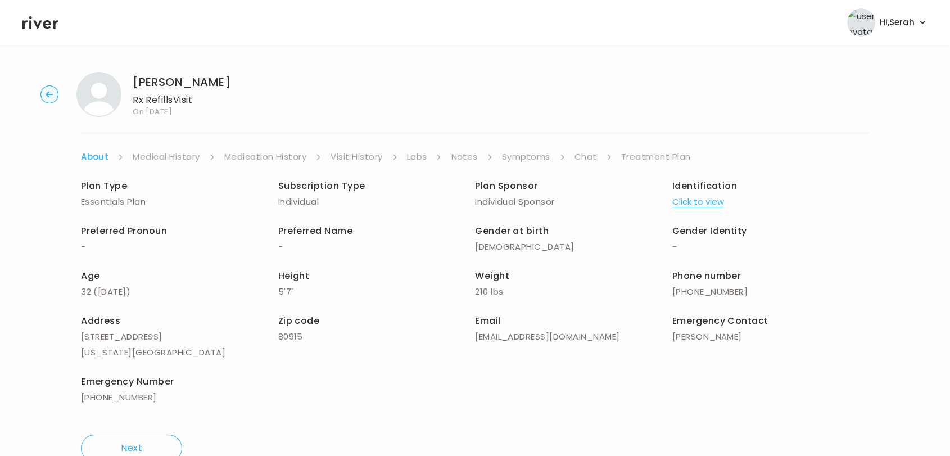
click at [596, 157] on li "Chat" at bounding box center [594, 157] width 38 height 16
click at [581, 157] on link "Chat" at bounding box center [586, 157] width 22 height 16
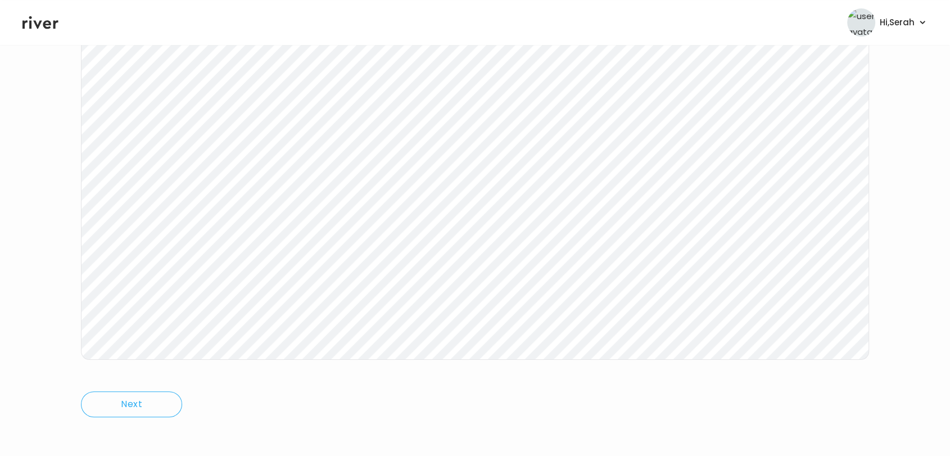
scroll to position [169, 0]
